Goal: Communication & Community: Participate in discussion

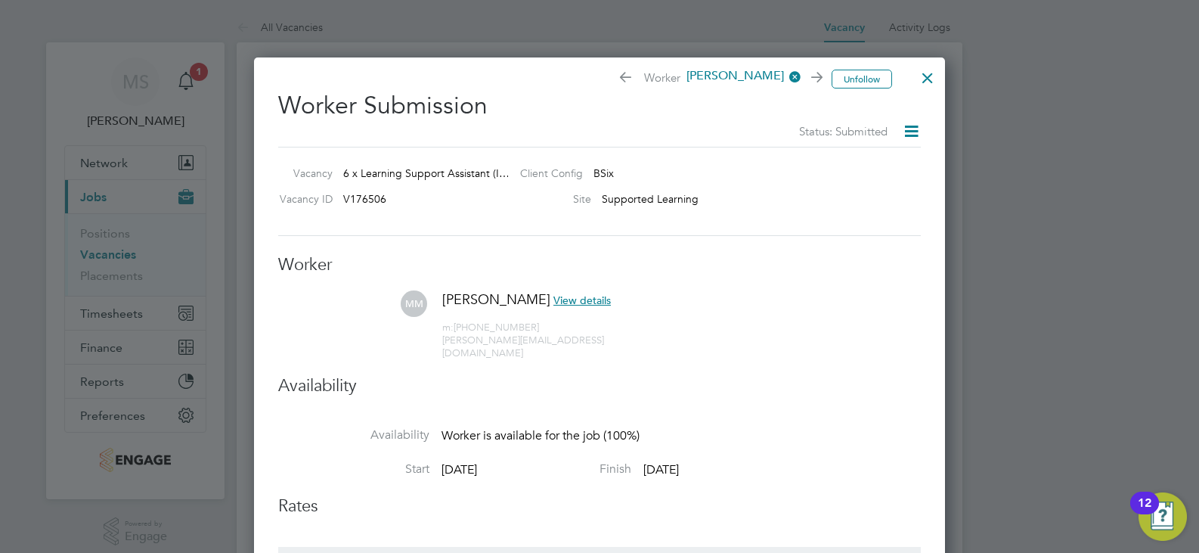
click at [931, 77] on div at bounding box center [927, 73] width 27 height 27
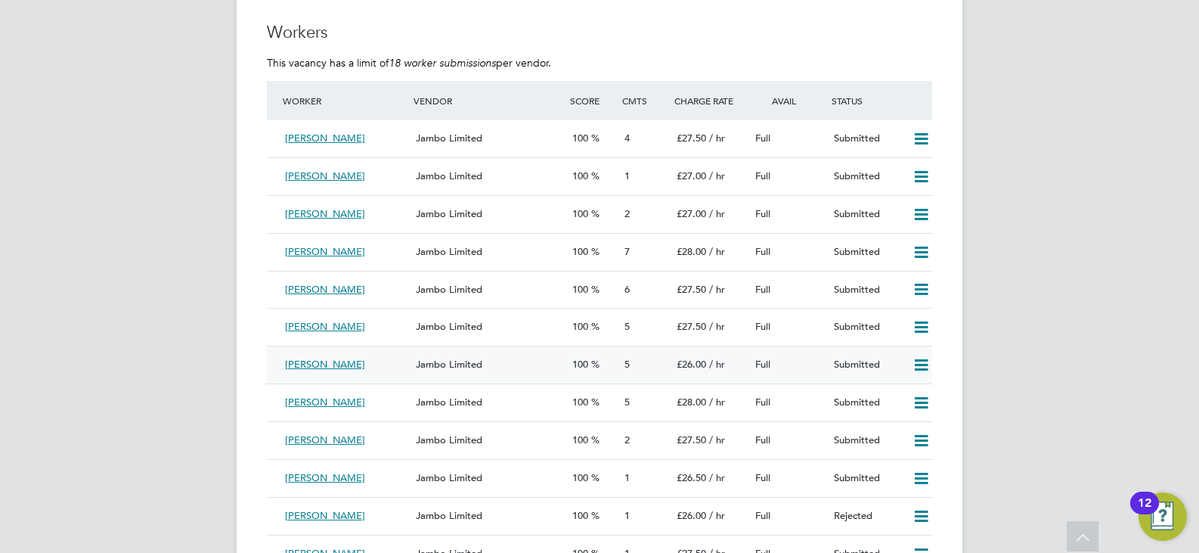
click at [499, 364] on div "Jambo Limited" at bounding box center [488, 364] width 157 height 25
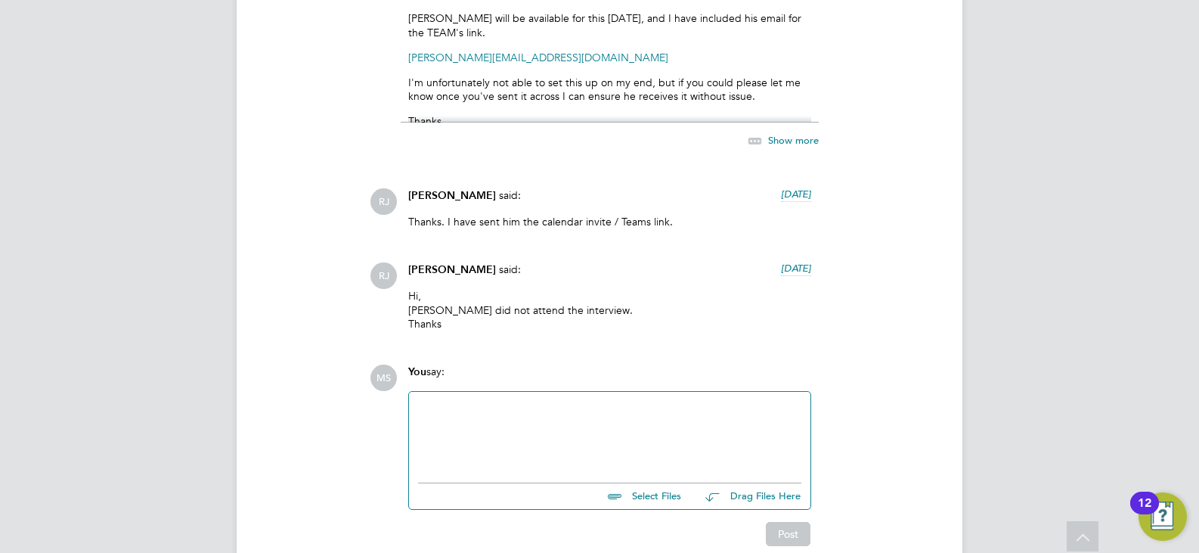
click at [519, 423] on div at bounding box center [609, 433] width 383 height 65
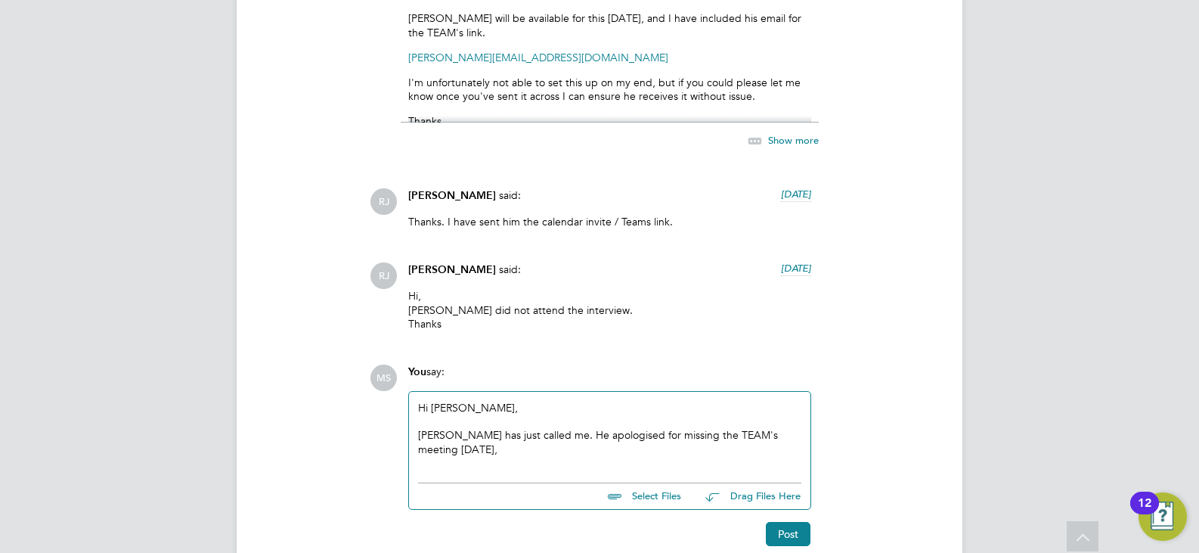
drag, startPoint x: 599, startPoint y: 438, endPoint x: 522, endPoint y: 459, distance: 79.2
click at [522, 459] on div "Hi [PERSON_NAME], [PERSON_NAME] has just called me. He apologised for missing t…" at bounding box center [609, 433] width 383 height 65
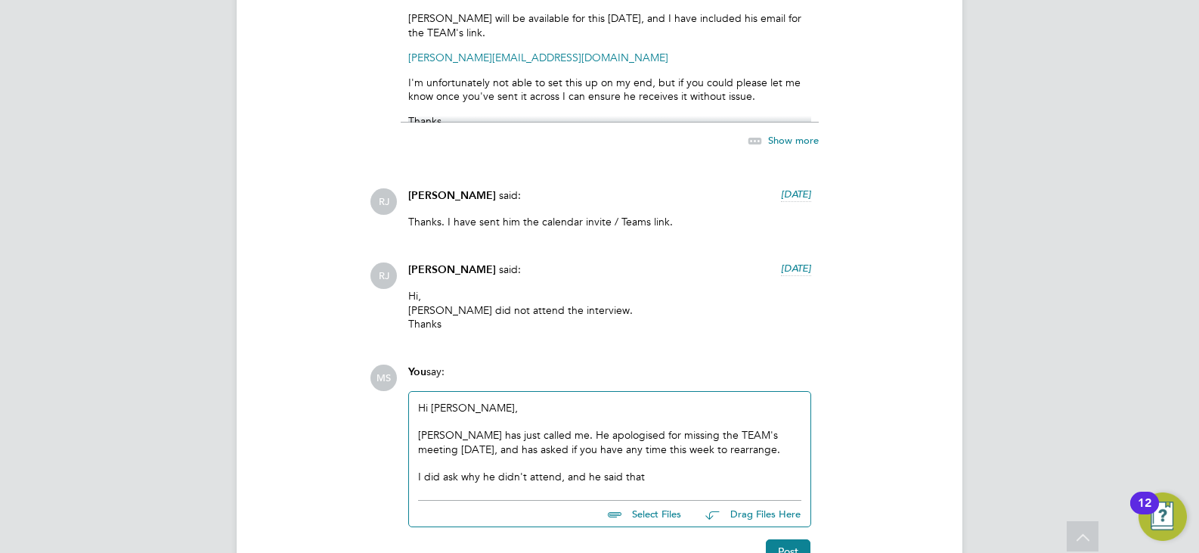
click at [662, 480] on div "I did ask why he didn't attend, and he said that" at bounding box center [609, 477] width 383 height 14
drag, startPoint x: 663, startPoint y: 480, endPoint x: 418, endPoint y: 478, distance: 245.0
click at [418, 478] on div "I did ask why he didn't attend, and he said that" at bounding box center [609, 477] width 383 height 14
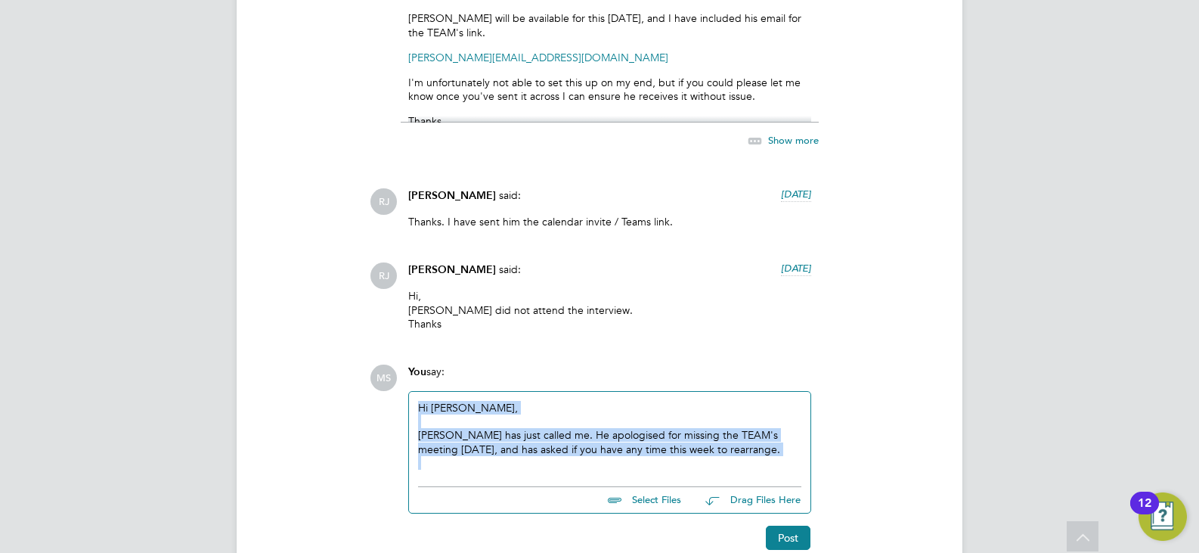
drag, startPoint x: 756, startPoint y: 457, endPoint x: 358, endPoint y: 413, distance: 400.9
click at [358, 413] on div "Operational Instructions & Comments (5) [PERSON_NAME] attached a file: a month …" at bounding box center [599, 118] width 665 height 863
copy div "Hi [PERSON_NAME], [PERSON_NAME] has just called me. He apologised for missing t…"
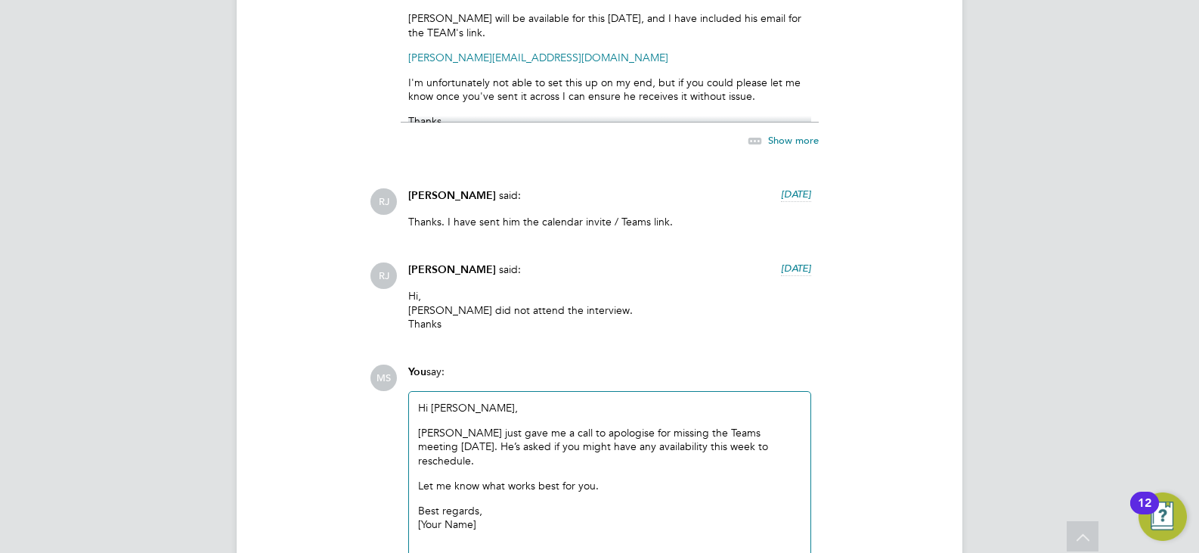
scroll to position [1815, 0]
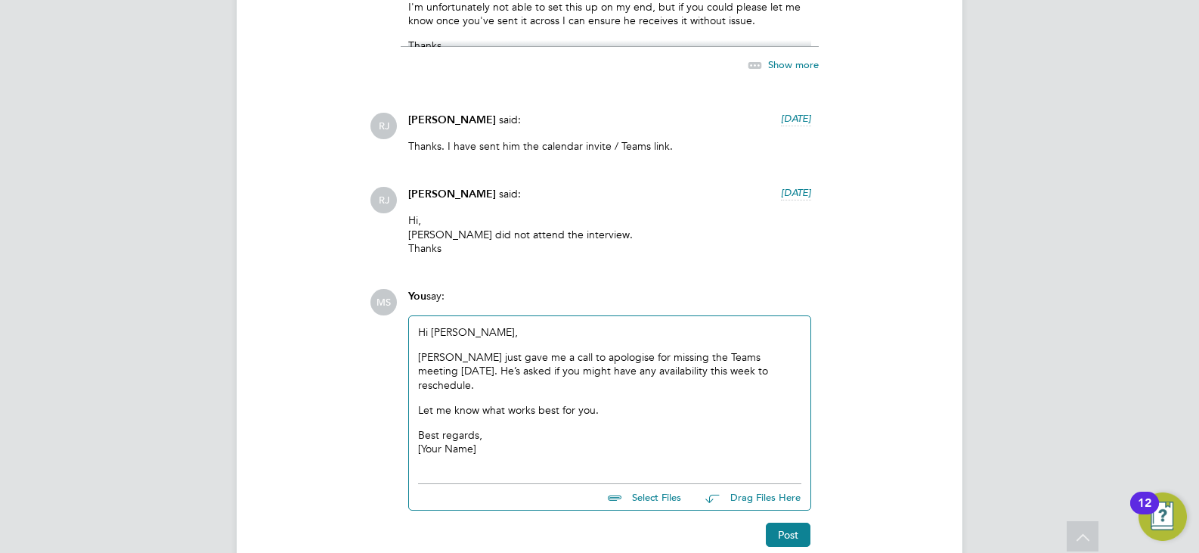
click at [615, 428] on p "Best regards, [Your Name]" at bounding box center [609, 441] width 383 height 27
drag, startPoint x: 558, startPoint y: 432, endPoint x: 410, endPoint y: 435, distance: 148.2
click at [410, 435] on div "Hi [PERSON_NAME], [PERSON_NAME] just gave me a call to apologise for missing th…" at bounding box center [609, 396] width 401 height 160
drag, startPoint x: 482, startPoint y: 423, endPoint x: 410, endPoint y: 414, distance: 72.4
click at [410, 414] on div "Hi [PERSON_NAME], [PERSON_NAME] just gave me a call to apologise for missing th…" at bounding box center [609, 396] width 401 height 160
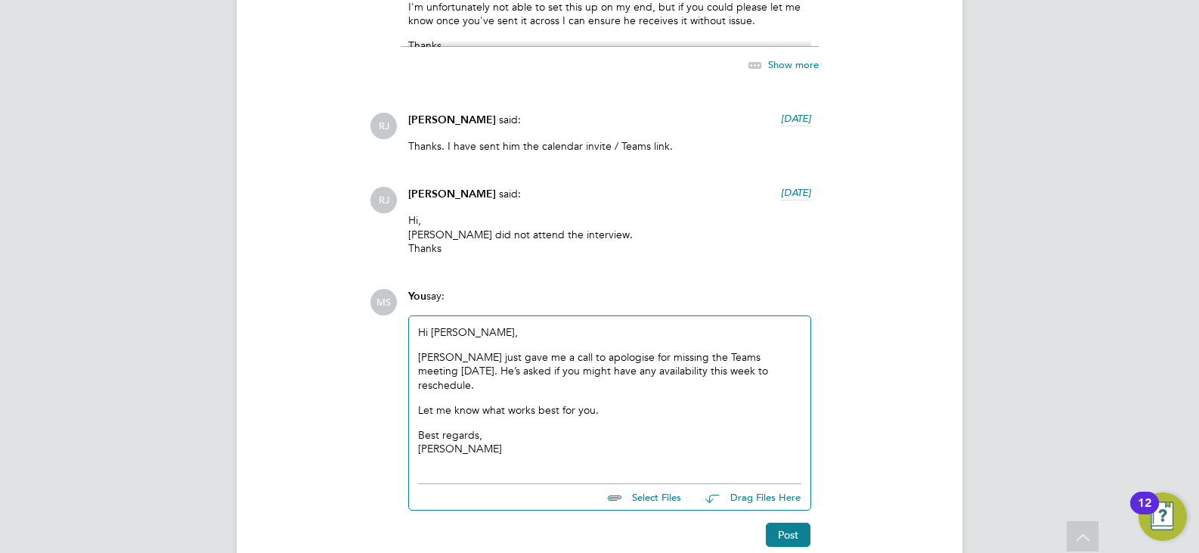
click at [510, 441] on p "Best regards, [PERSON_NAME]" at bounding box center [609, 441] width 383 height 27
click at [434, 428] on p "Best regards, [PERSON_NAME]" at bounding box center [609, 441] width 383 height 27
drag, startPoint x: 468, startPoint y: 419, endPoint x: 522, endPoint y: 424, distance: 53.9
click at [473, 428] on p "Best regards, [PERSON_NAME]" at bounding box center [609, 441] width 383 height 27
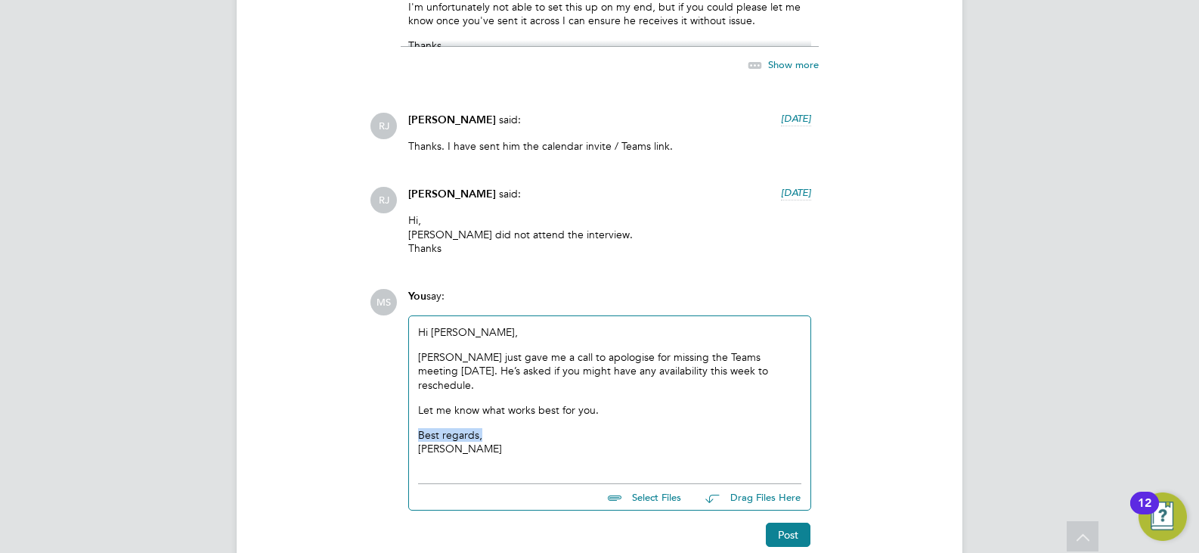
drag, startPoint x: 522, startPoint y: 424, endPoint x: 417, endPoint y: 421, distance: 105.1
click at [417, 421] on div "Hi [PERSON_NAME], [PERSON_NAME] just gave me a call to apologise for missing th…" at bounding box center [609, 396] width 401 height 160
click at [535, 432] on p "Thanks, [PERSON_NAME]" at bounding box center [609, 441] width 383 height 27
click at [604, 403] on p "Let me know what works best for you." at bounding box center [609, 410] width 383 height 14
click at [415, 393] on div "Hi [PERSON_NAME], [PERSON_NAME] just gave me a call to apologise for missing th…" at bounding box center [609, 396] width 401 height 160
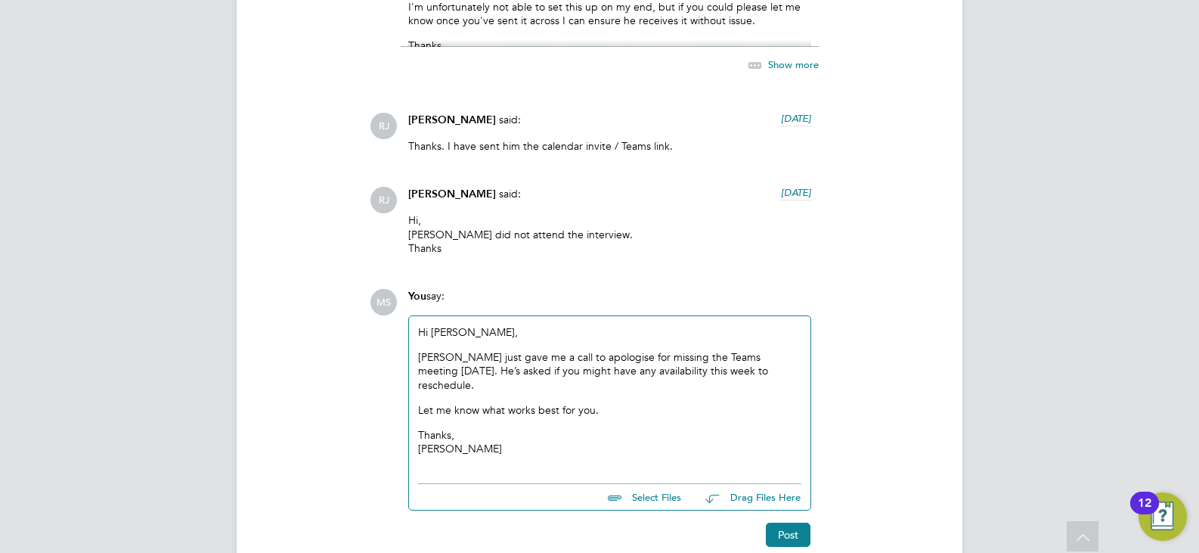
click at [417, 394] on div "Hi [PERSON_NAME], [PERSON_NAME] just gave me a call to apologise for missing th…" at bounding box center [609, 396] width 401 height 160
click at [420, 403] on p "Let me know what works best for you." at bounding box center [609, 410] width 383 height 14
click at [423, 403] on p "if so, please let me know what works best for you." at bounding box center [609, 410] width 383 height 14
click at [505, 428] on p "Thanks, [PERSON_NAME]" at bounding box center [609, 441] width 383 height 27
click at [690, 403] on p "If so, please let me know what works best for you." at bounding box center [609, 410] width 383 height 14
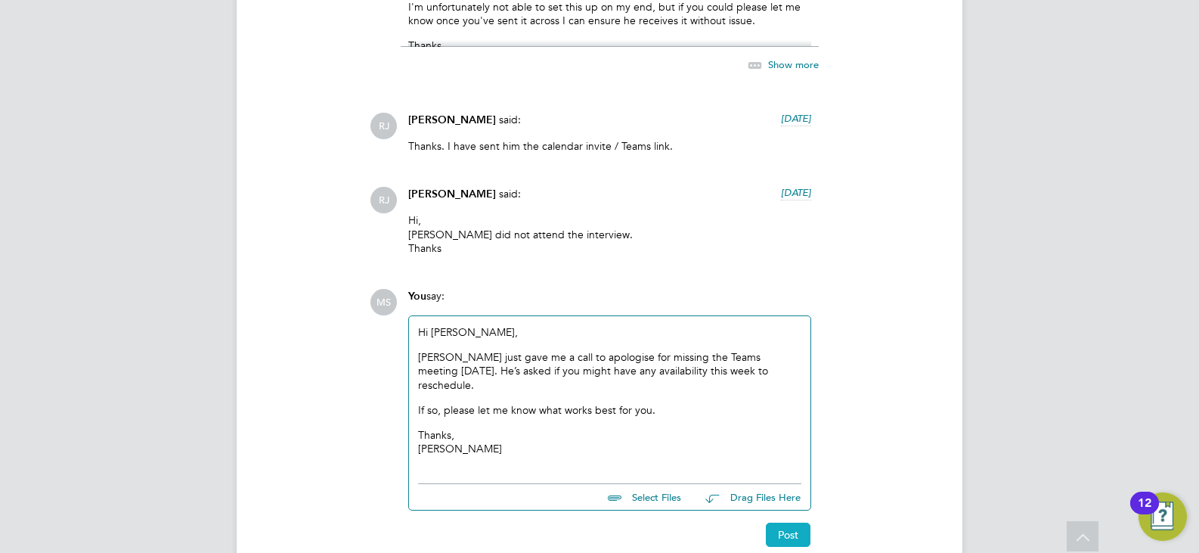
click at [786, 522] on button "Post" at bounding box center [788, 534] width 45 height 24
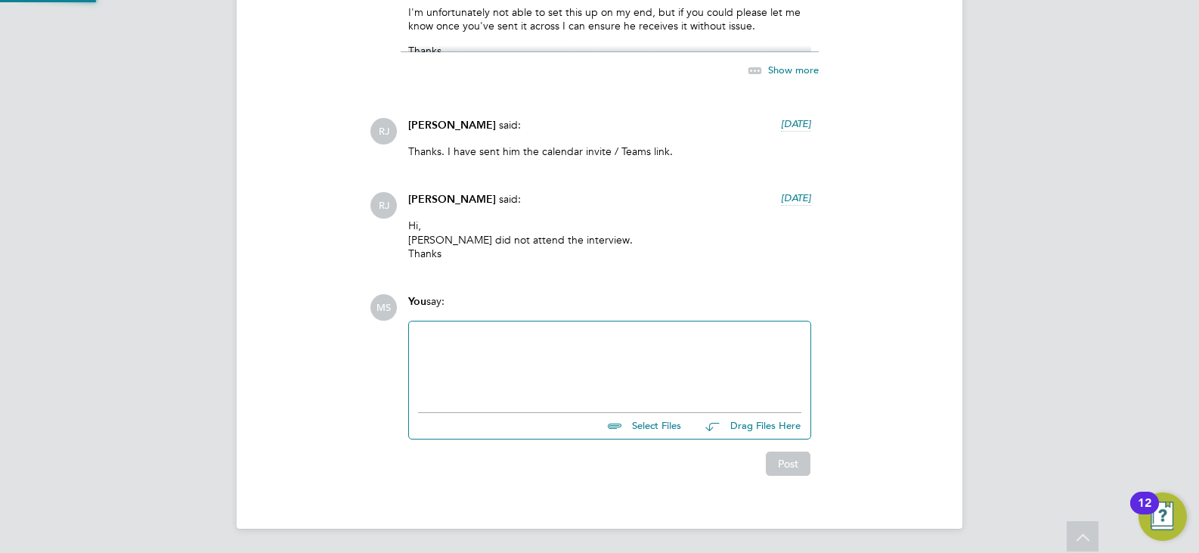
scroll to position [1987, 0]
